Goal: Check status: Check status

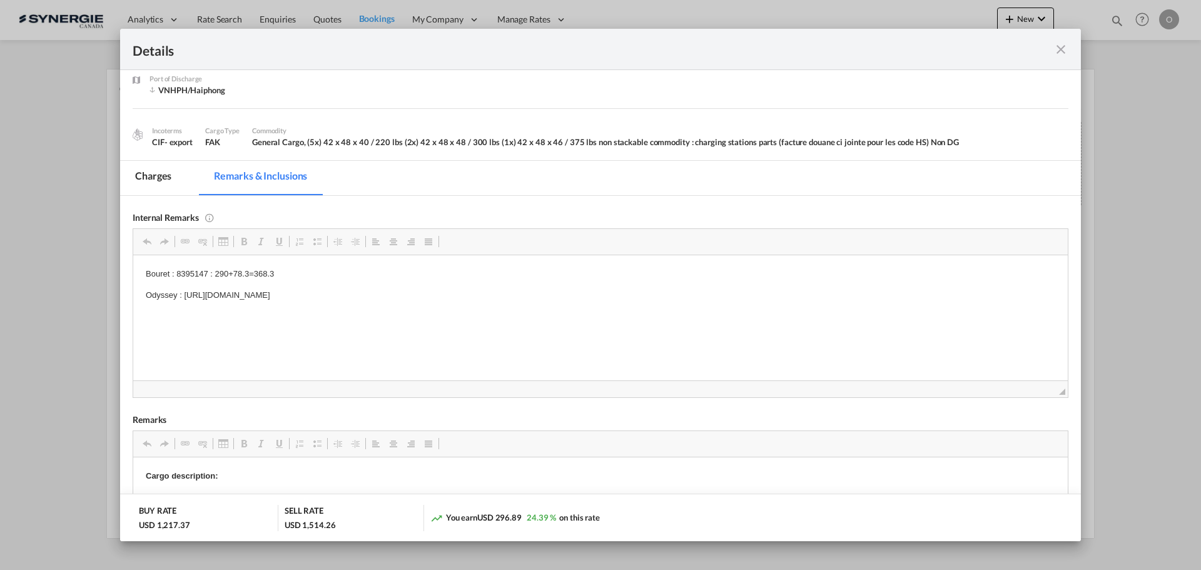
click at [1059, 45] on md-icon "icon-close fg-AAA8AD m-0 cursor" at bounding box center [1061, 49] width 15 height 15
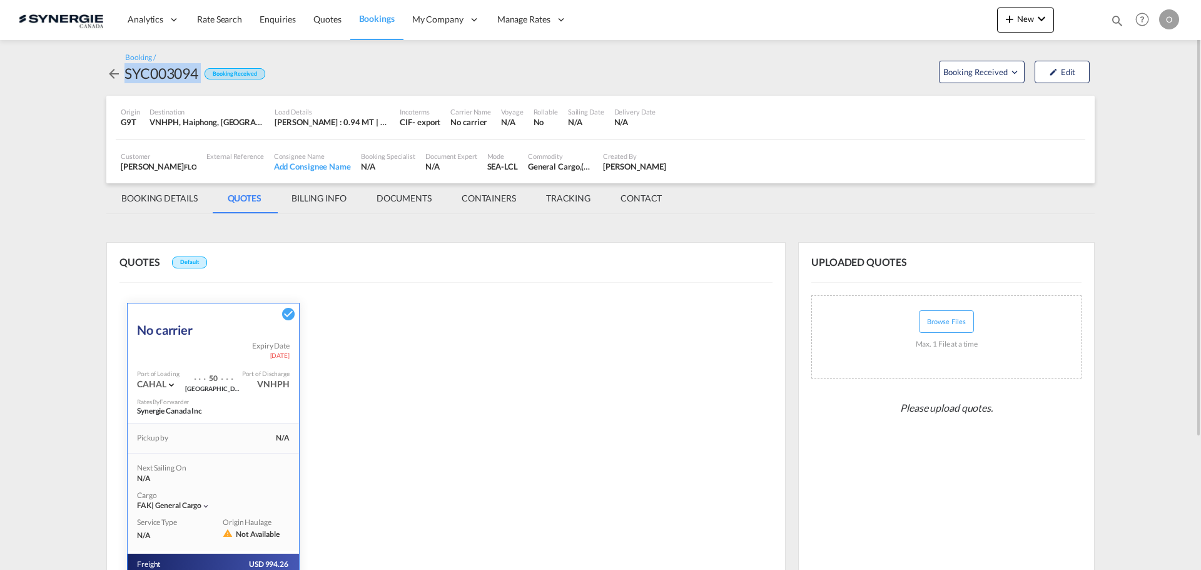
drag, startPoint x: 202, startPoint y: 74, endPoint x: 125, endPoint y: 78, distance: 77.7
click at [125, 78] on div "SYC003094 Booking Received" at bounding box center [185, 73] width 159 height 20
copy div "SYC003094"
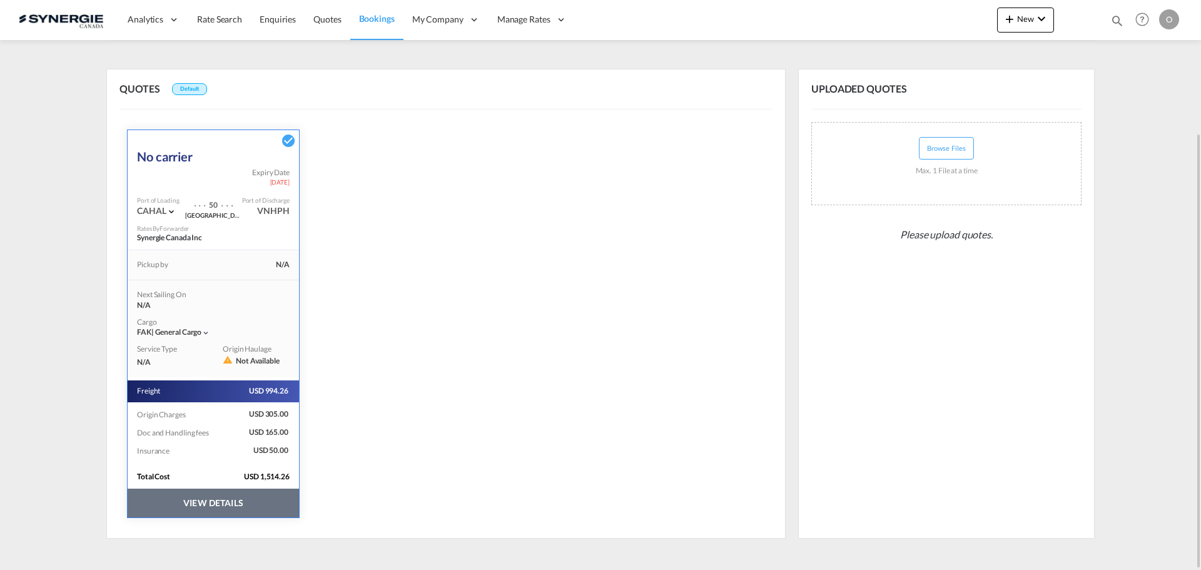
click at [253, 494] on button "VIEW DETAILS" at bounding box center [213, 503] width 171 height 29
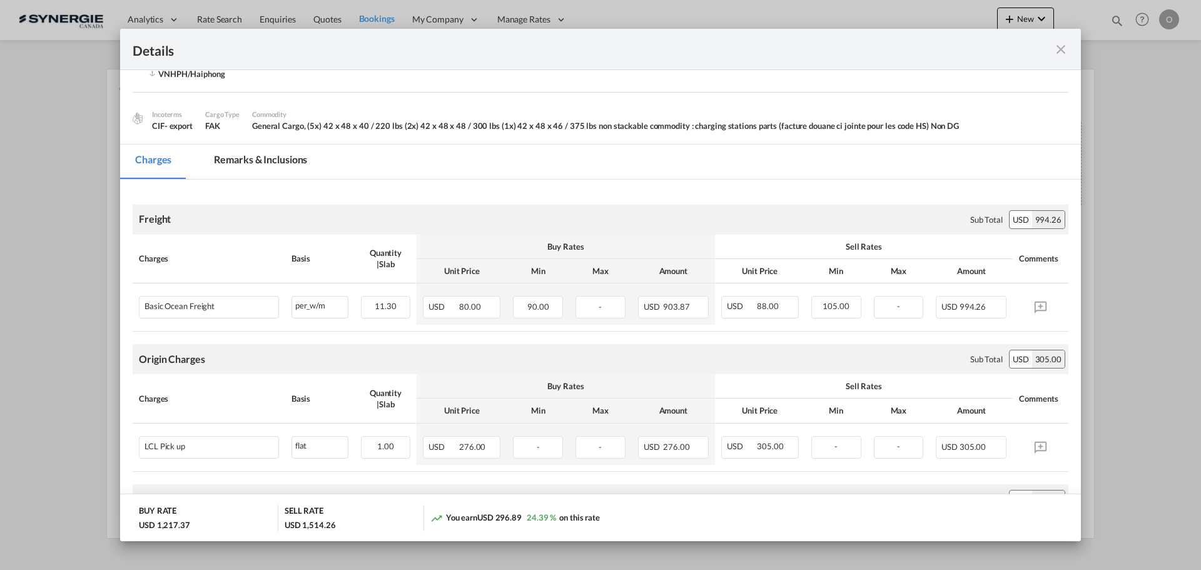
scroll to position [0, 0]
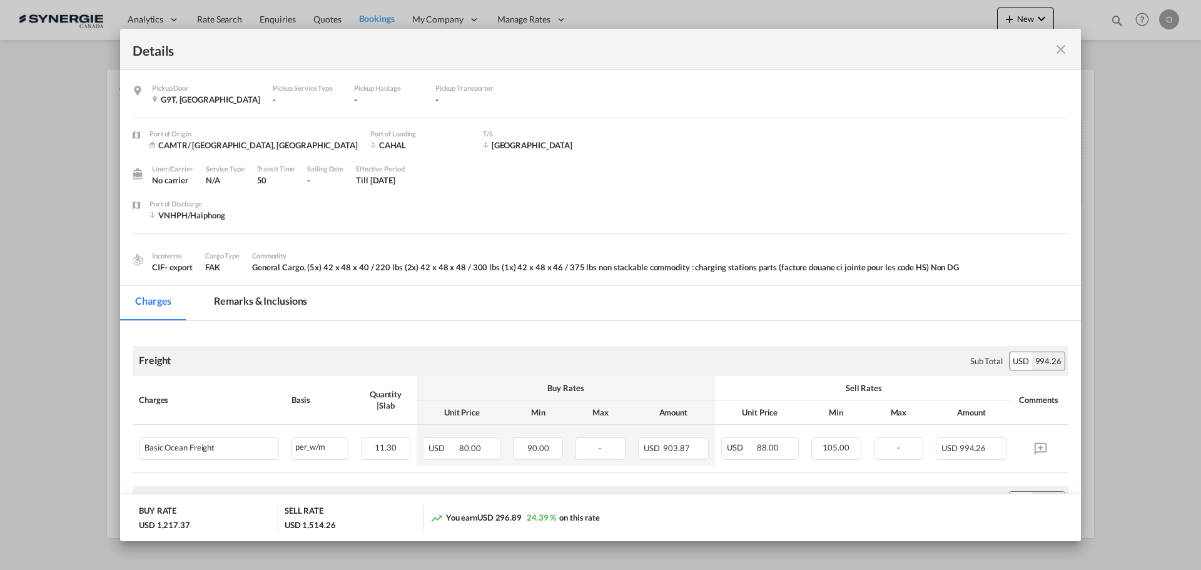
drag, startPoint x: 258, startPoint y: 304, endPoint x: 477, endPoint y: 304, distance: 218.4
click at [258, 304] on md-tab-item "Remarks & Inclusions" at bounding box center [260, 303] width 123 height 34
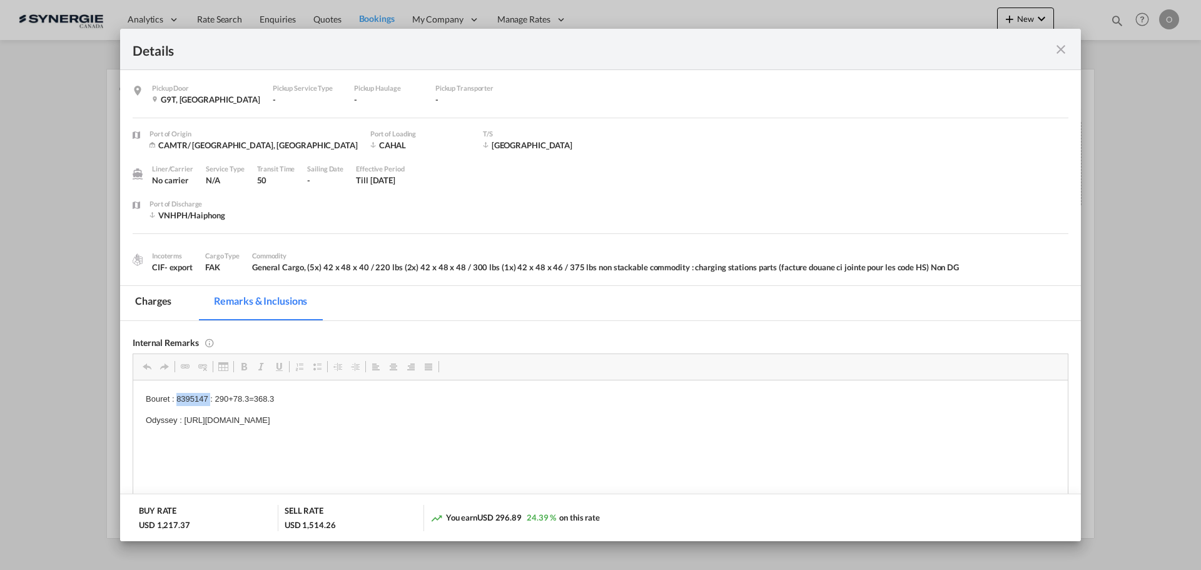
click at [181, 395] on p "Bouret : 8395147 : 290+78.3=368.3" at bounding box center [601, 398] width 910 height 13
copy p "8395147"
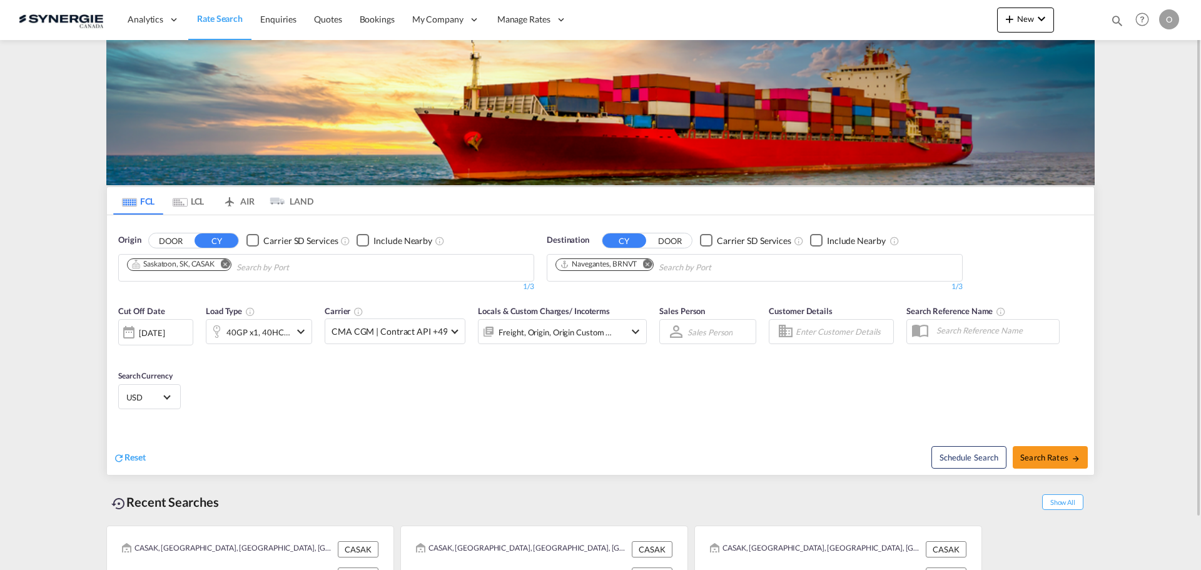
click at [1121, 20] on md-icon "icon-magnify" at bounding box center [1118, 21] width 14 height 14
click at [1045, 29] on input at bounding box center [1023, 20] width 156 height 22
paste input "SYC000015210"
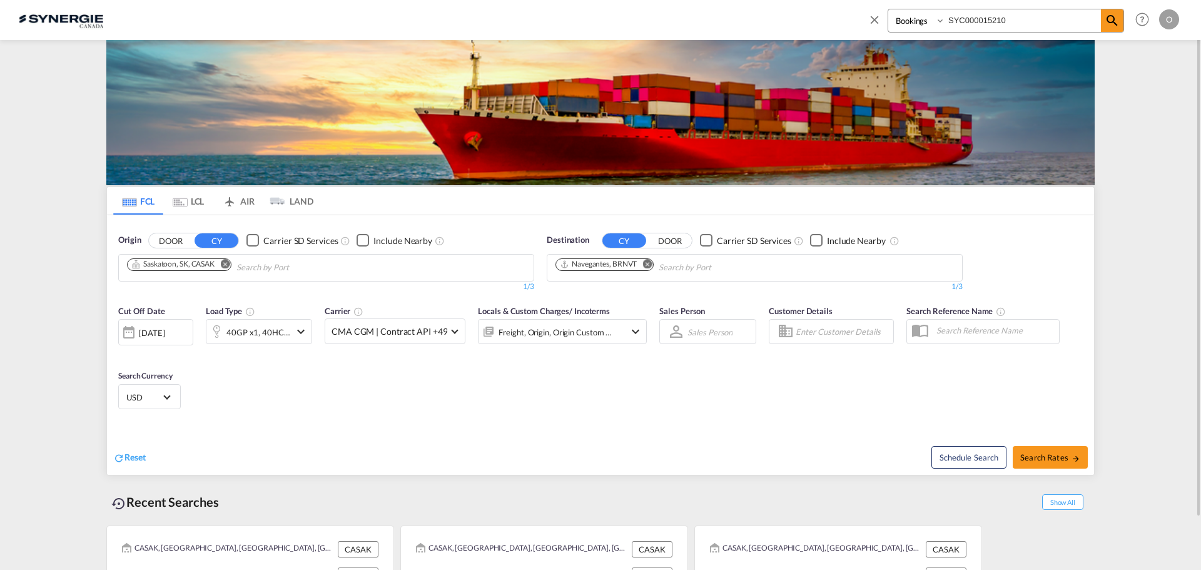
type input "SYC000015210"
click at [915, 29] on select "Bookings Quotes Enquiries" at bounding box center [917, 20] width 59 height 23
select select "Quotes"
click at [888, 9] on select "Bookings Quotes Enquiries" at bounding box center [917, 20] width 59 height 23
click at [1116, 22] on md-icon "icon-magnify" at bounding box center [1112, 20] width 15 height 15
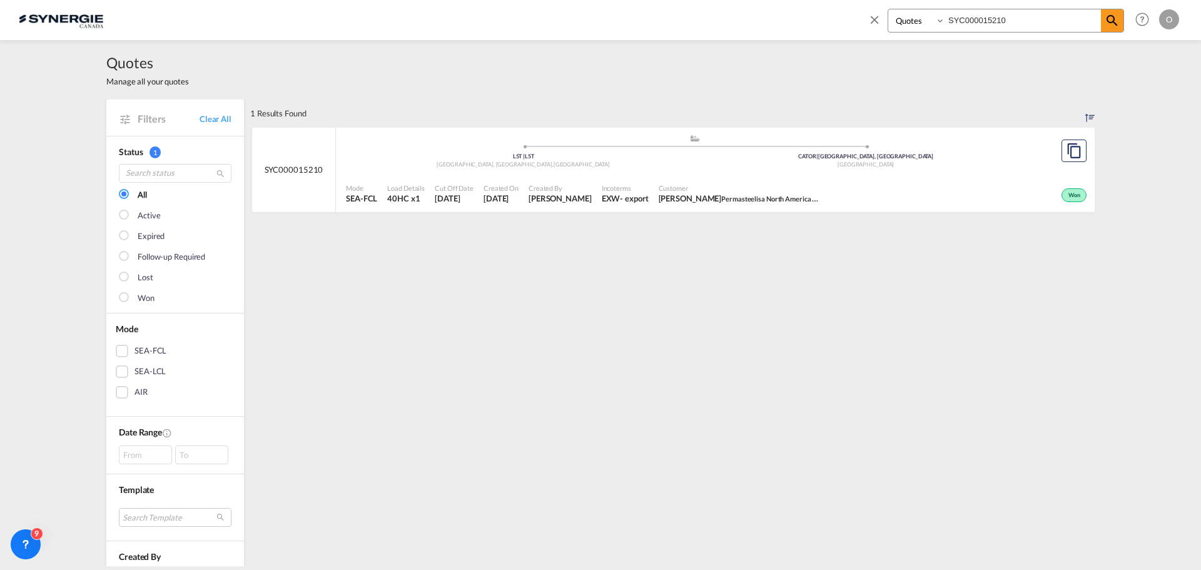
click at [736, 196] on span "Permasteelisa North America Corp." at bounding box center [774, 198] width 107 height 10
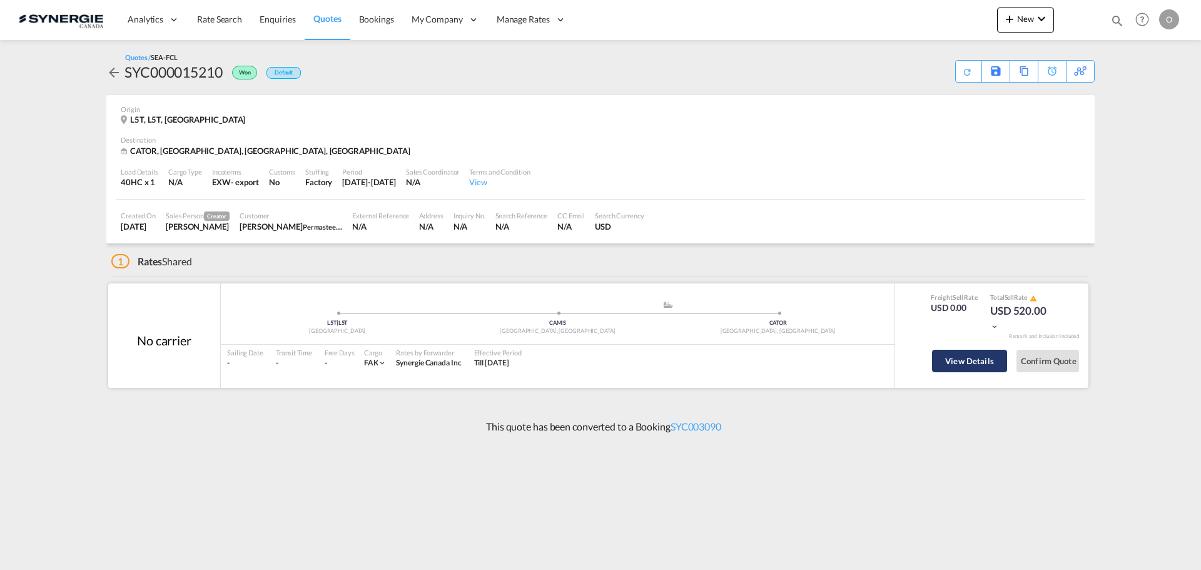
click at [977, 359] on button "View Details" at bounding box center [969, 361] width 75 height 23
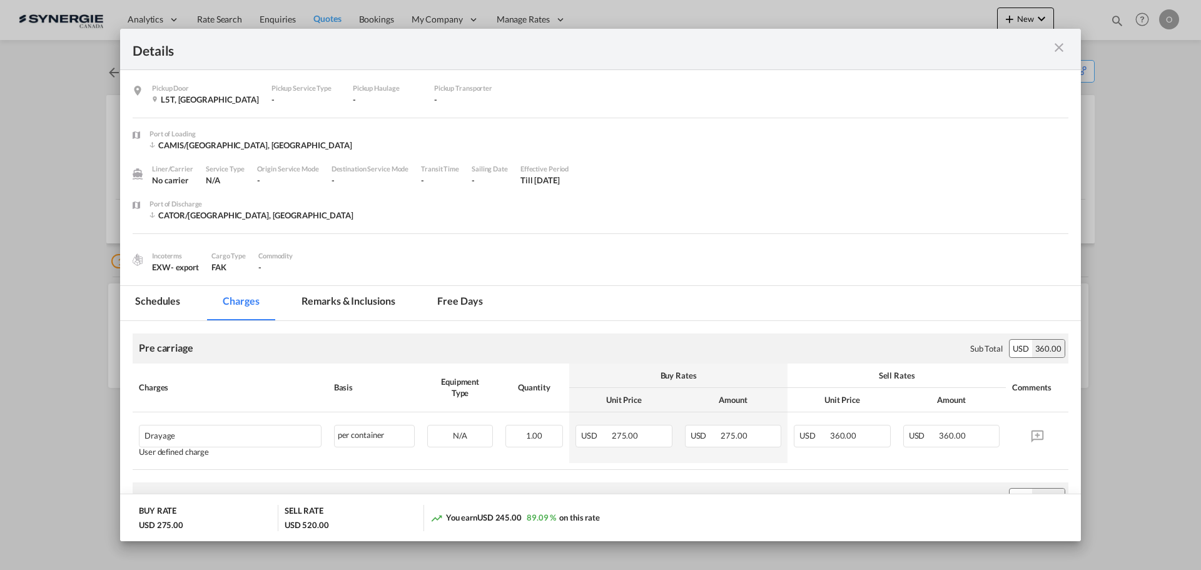
click at [1065, 53] on md-icon "icon-close m-3 fg-AAA8AD cursor" at bounding box center [1059, 47] width 15 height 15
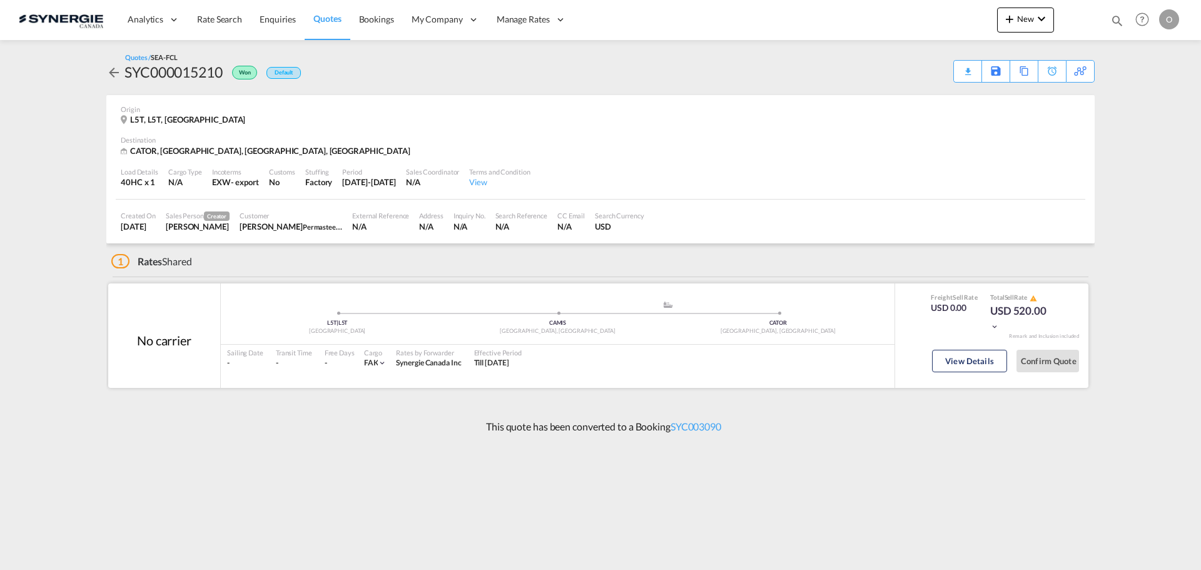
click at [1047, 374] on div "Confirm Quote" at bounding box center [1048, 364] width 63 height 36
drag, startPoint x: 727, startPoint y: 432, endPoint x: 672, endPoint y: 433, distance: 55.1
click at [672, 433] on div "This quote has been converted to a Booking SYC003090" at bounding box center [600, 427] width 989 height 34
copy link "SYC003090"
click at [939, 359] on button "View Details" at bounding box center [969, 361] width 75 height 23
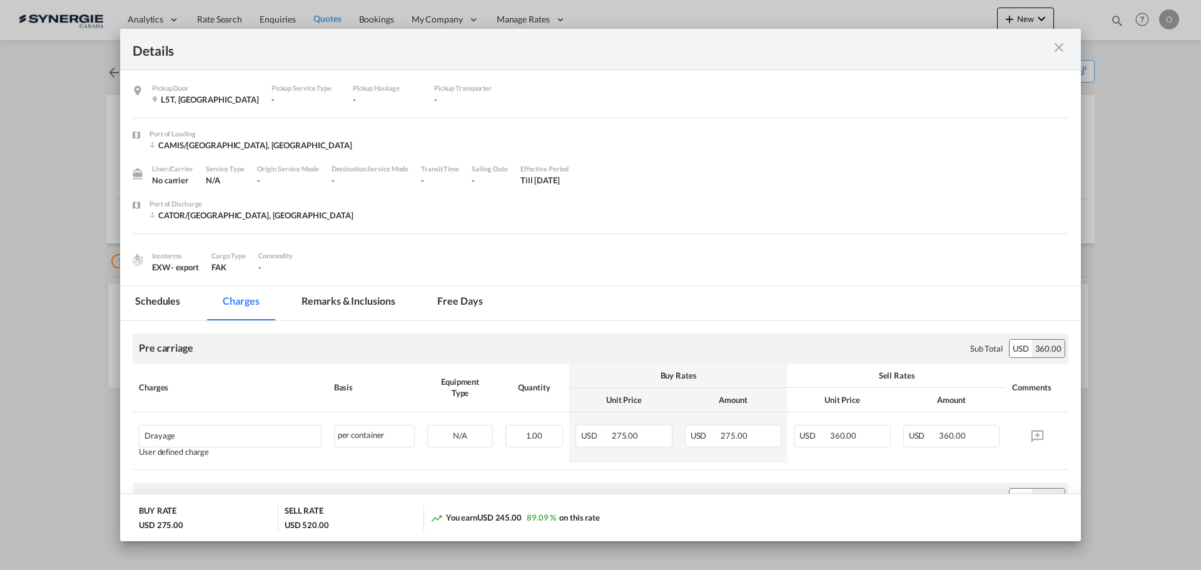
click at [1061, 43] on md-icon "icon-close m-3 fg-AAA8AD cursor" at bounding box center [1059, 47] width 15 height 15
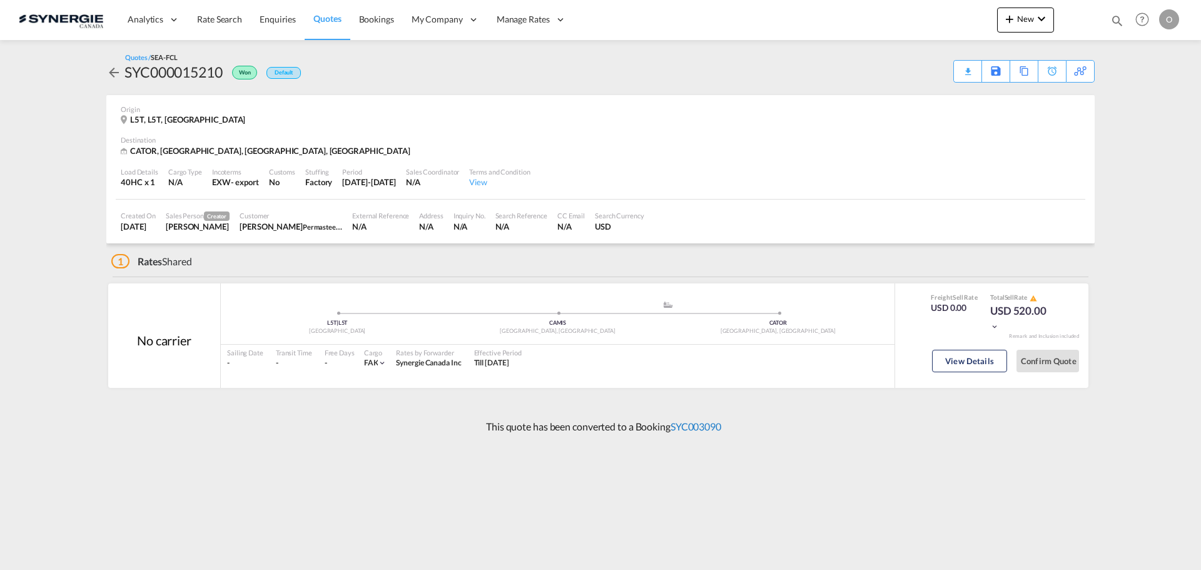
click at [710, 425] on link "SYC003090" at bounding box center [696, 426] width 51 height 12
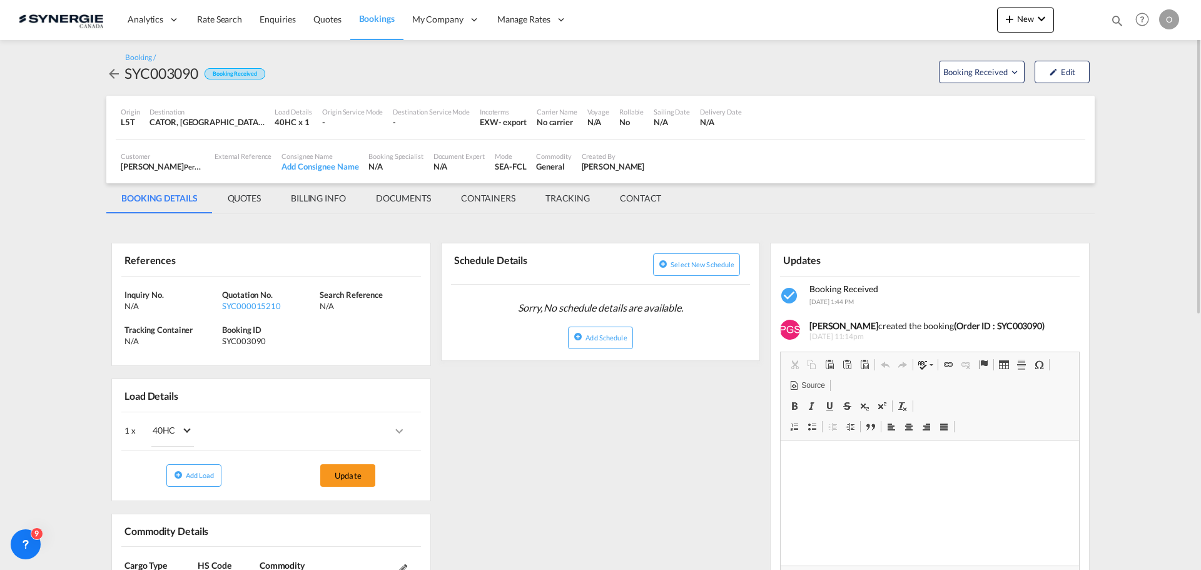
click at [245, 189] on md-tab-item "QUOTES" at bounding box center [244, 198] width 63 height 30
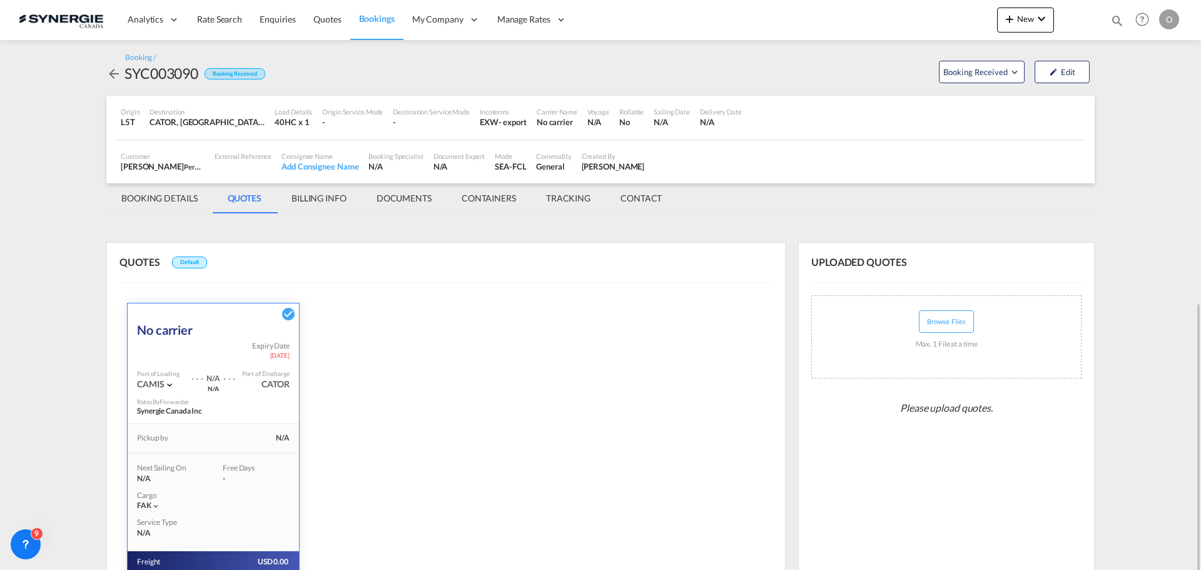
scroll to position [171, 0]
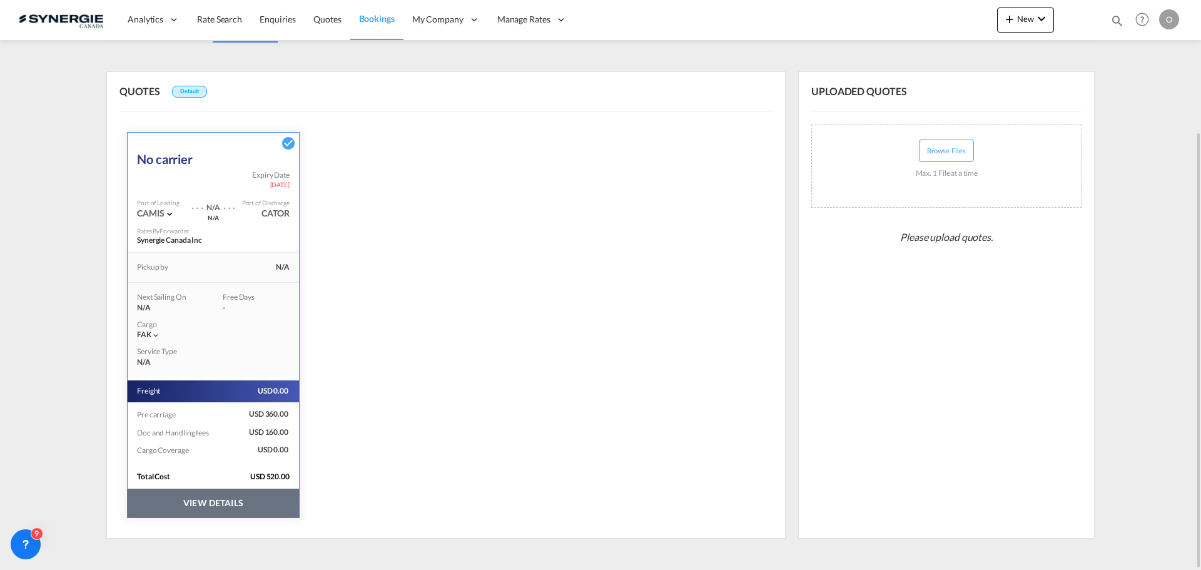
click at [262, 501] on button "VIEW DETAILS" at bounding box center [213, 503] width 171 height 29
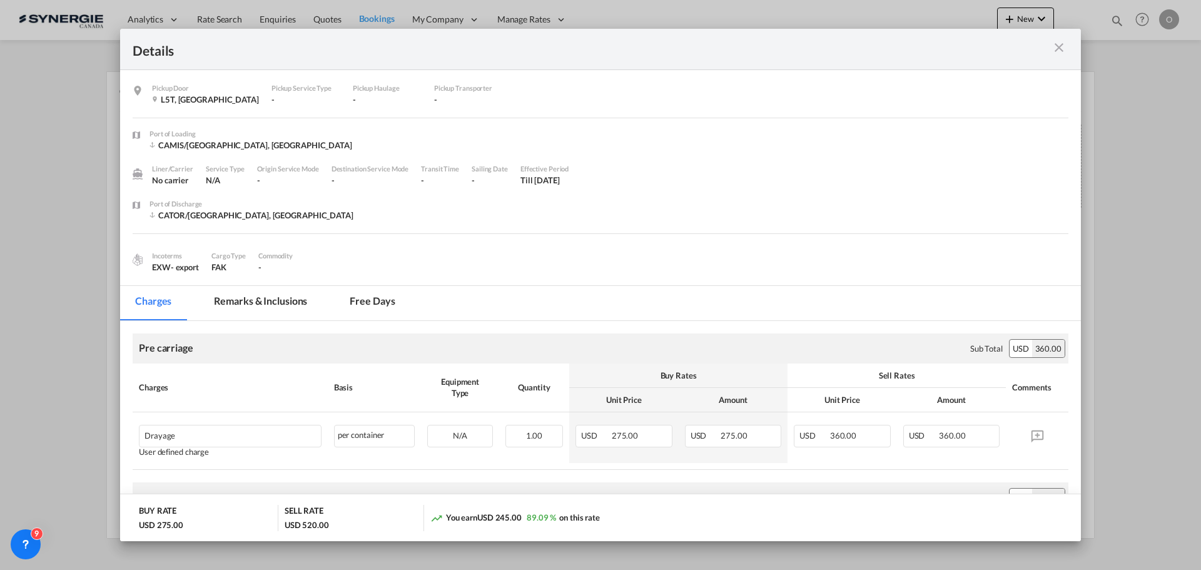
scroll to position [125, 0]
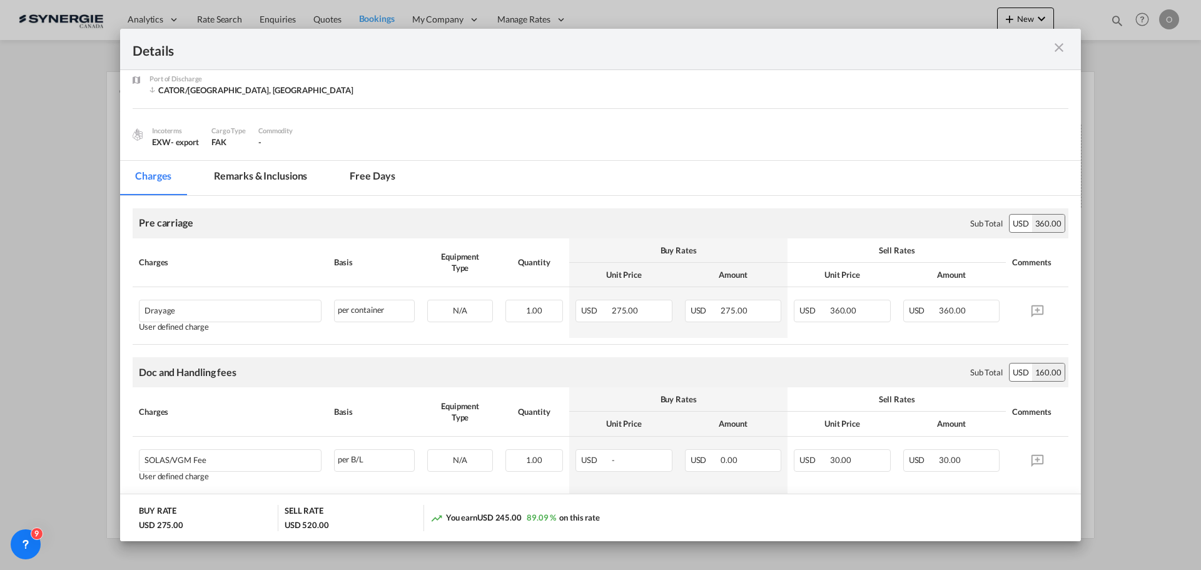
click at [245, 167] on md-tab-item "Remarks & Inclusions" at bounding box center [260, 178] width 123 height 34
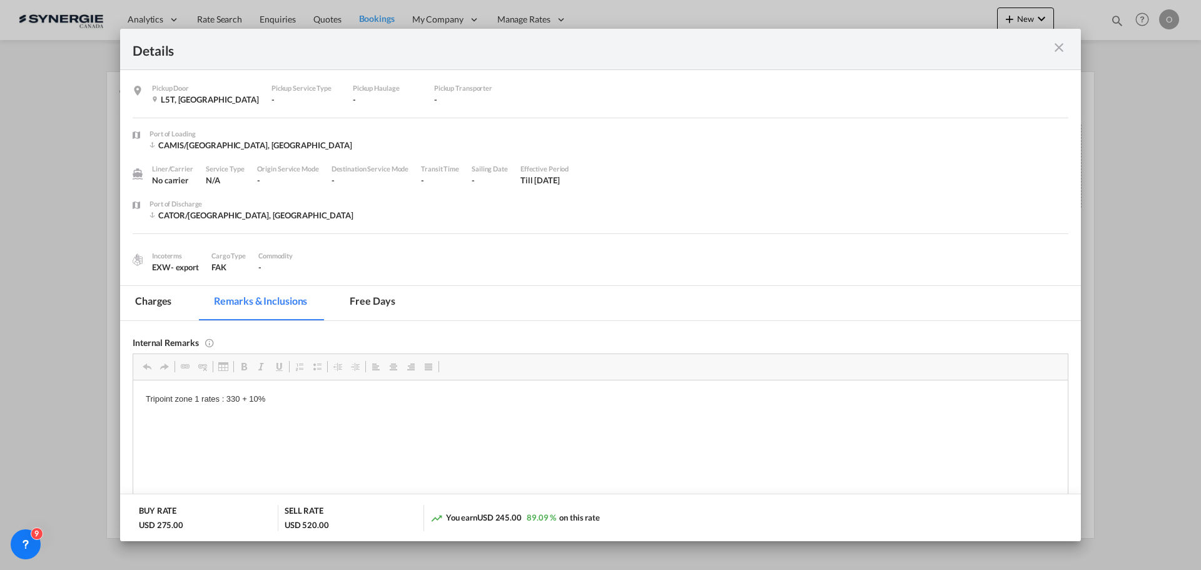
scroll to position [0, 0]
click at [914, 18] on div "Details Pickup Door L5T, Canada Pickup Service Type - Pickup Haulage - Pickup T…" at bounding box center [600, 285] width 1201 height 570
